Goal: Navigation & Orientation: Find specific page/section

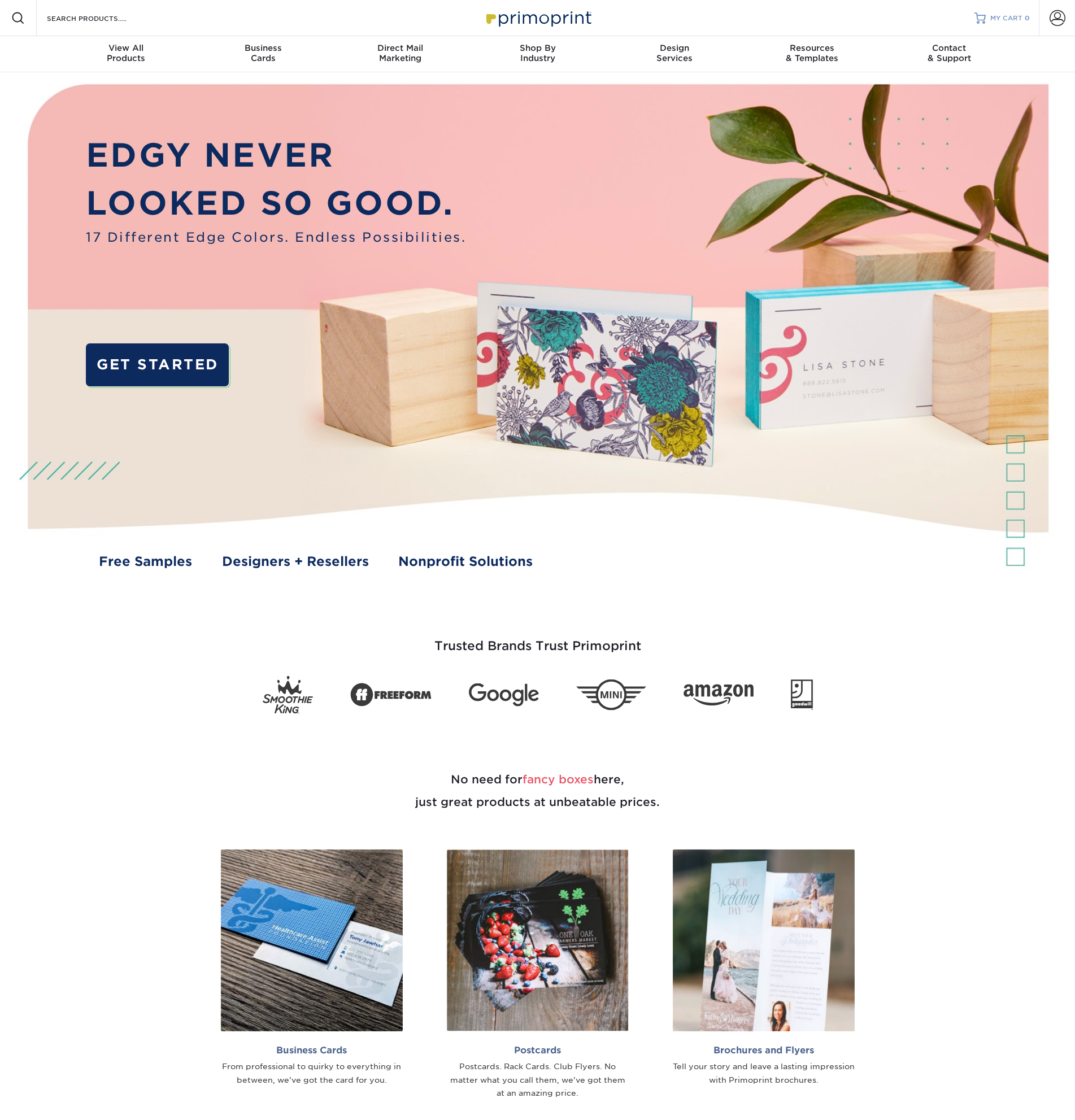
click at [1000, 13] on link "MY CART 0" at bounding box center [1002, 18] width 55 height 36
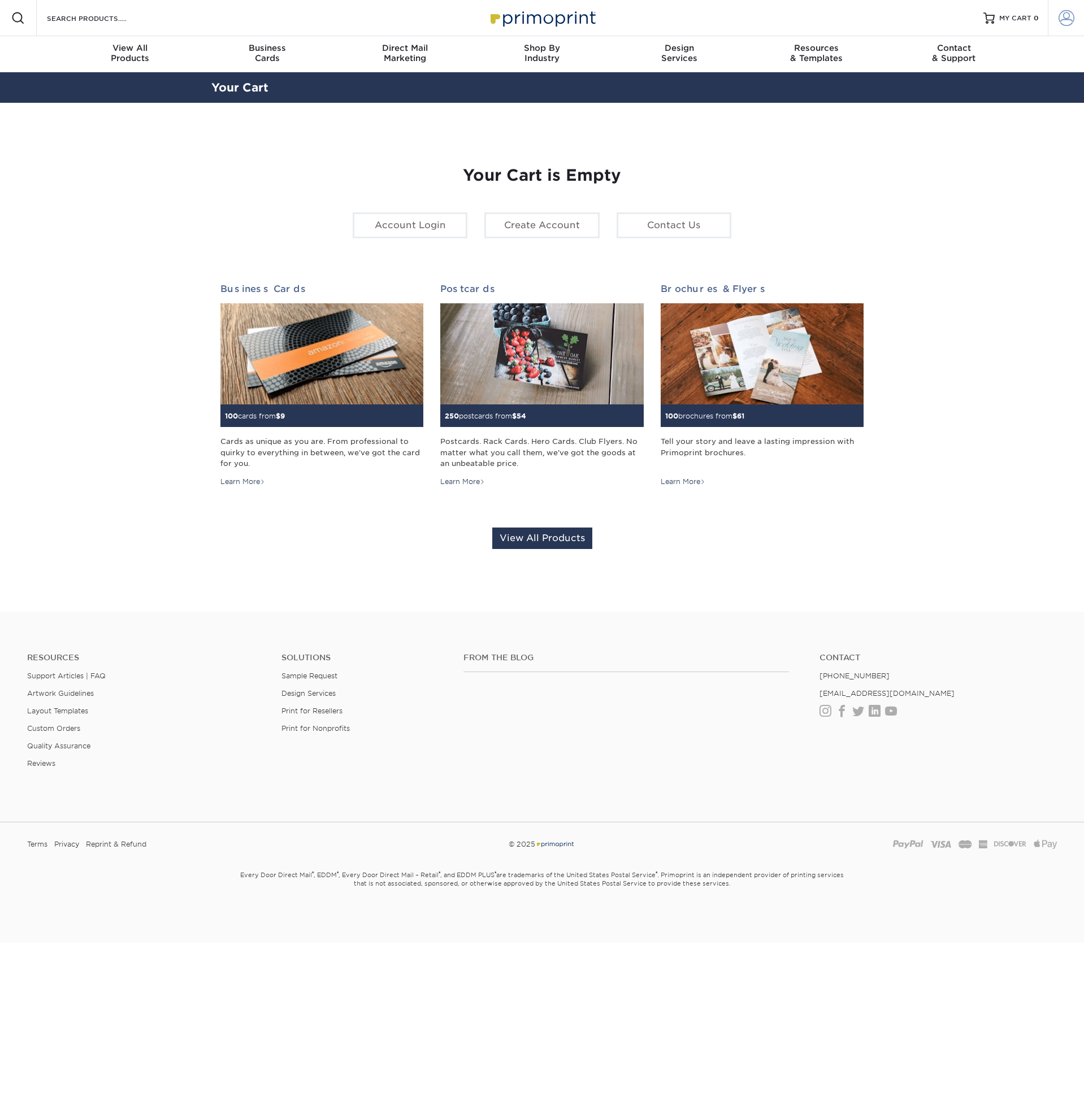
click at [1064, 17] on span at bounding box center [1067, 18] width 16 height 16
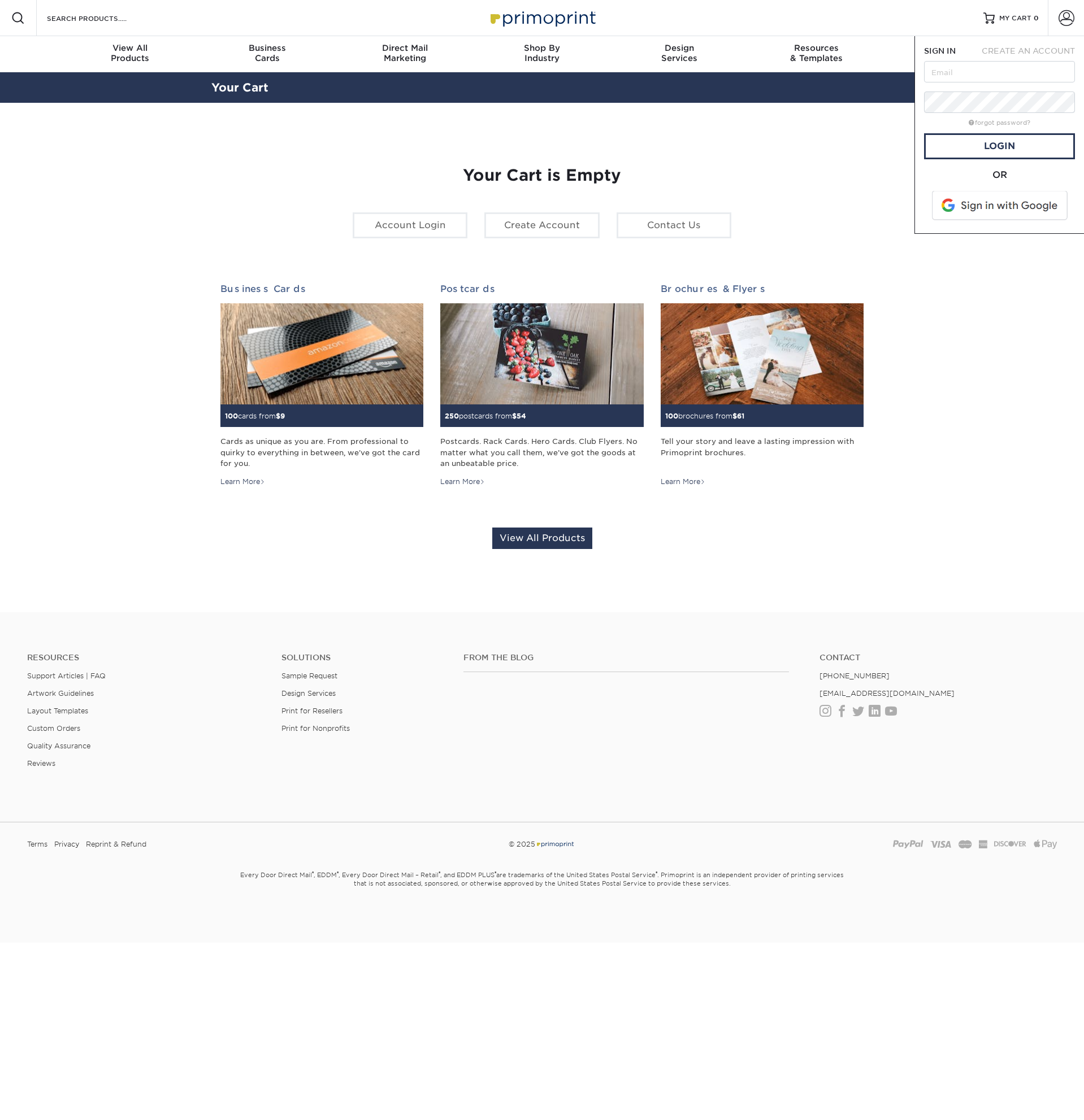
click at [809, 160] on div "Your Cart is Empty Account Login Create Account Contact Us Business Cards 100 c…" at bounding box center [542, 358] width 643 height 438
